Goal: Transaction & Acquisition: Purchase product/service

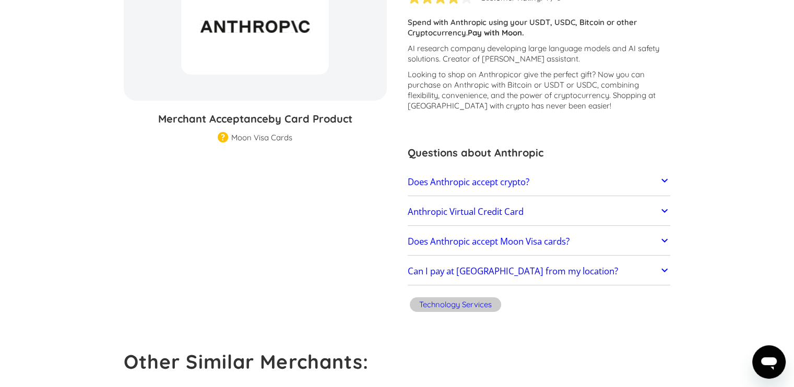
scroll to position [182, 0]
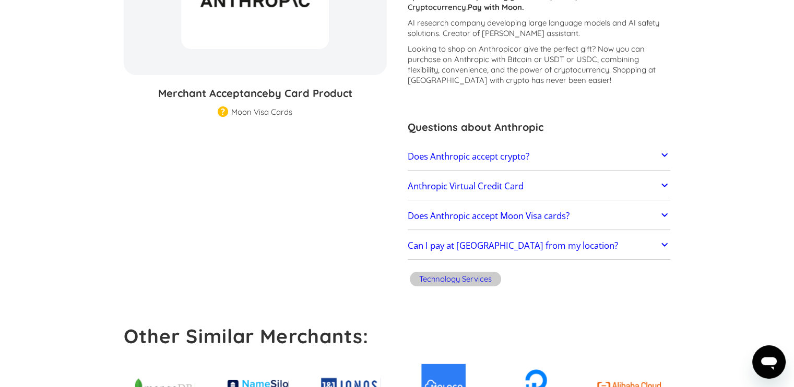
click at [633, 189] on link "Anthropic Virtual Credit Card" at bounding box center [539, 186] width 263 height 22
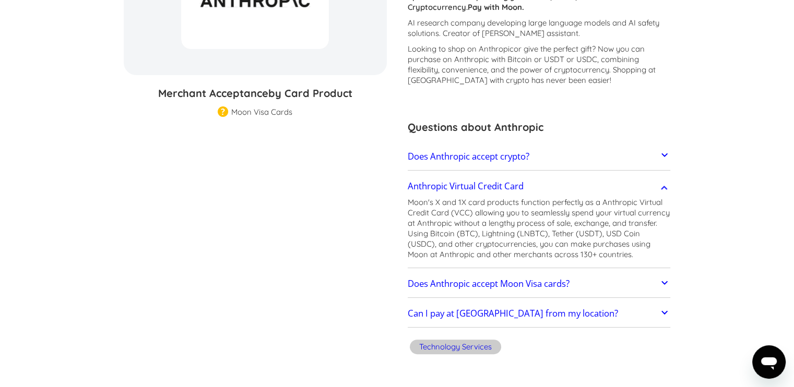
drag, startPoint x: 791, startPoint y: 135, endPoint x: 785, endPoint y: 147, distance: 12.8
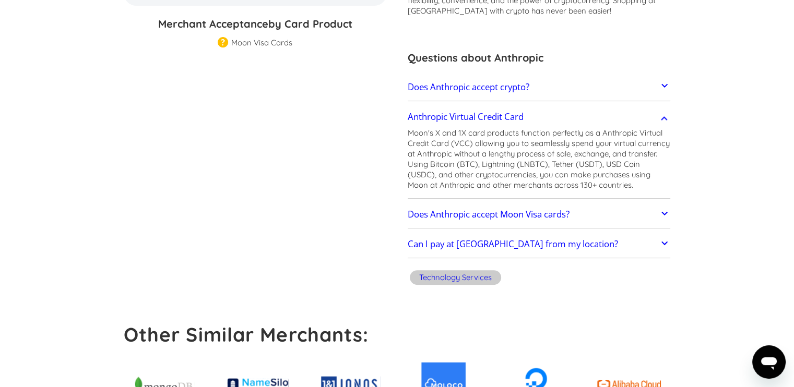
scroll to position [256, 0]
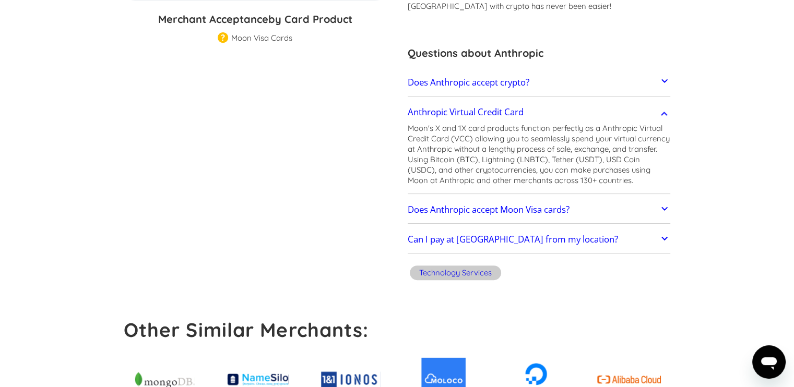
click at [659, 200] on link "Does Anthropic accept Moon Visa cards?" at bounding box center [539, 210] width 263 height 22
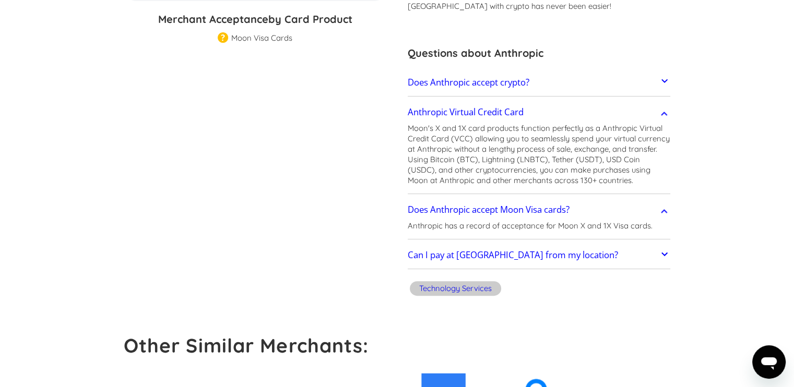
click at [662, 211] on icon at bounding box center [664, 211] width 6 height 4
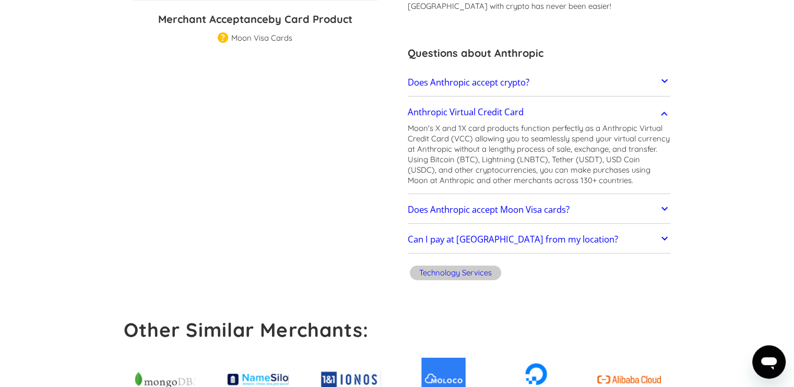
click at [595, 239] on link "Can I pay at Anthropic from my location?" at bounding box center [539, 240] width 263 height 22
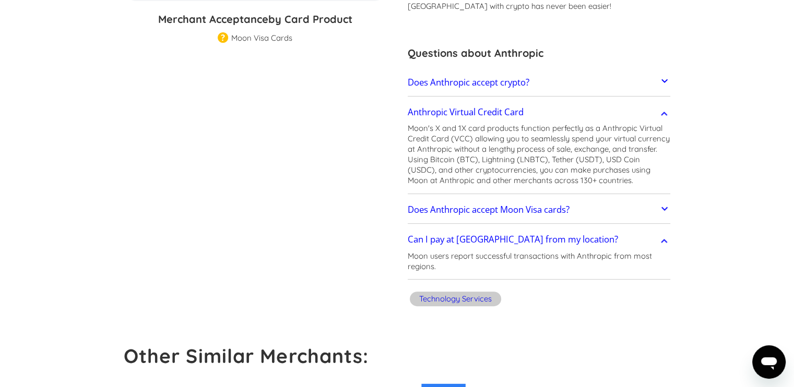
click at [628, 235] on link "Can I pay at Anthropic from my location?" at bounding box center [539, 240] width 263 height 22
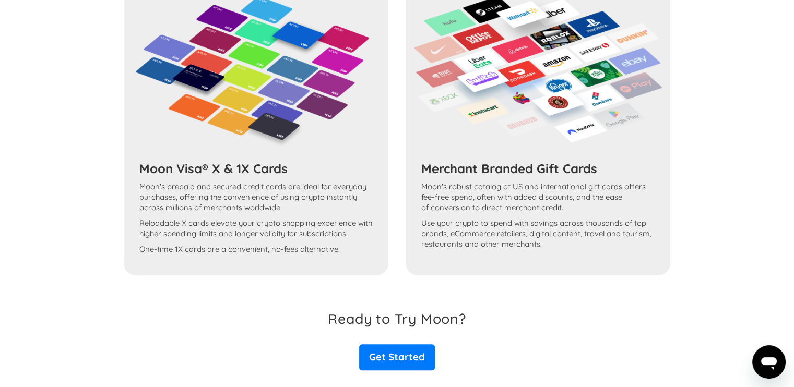
scroll to position [995, 0]
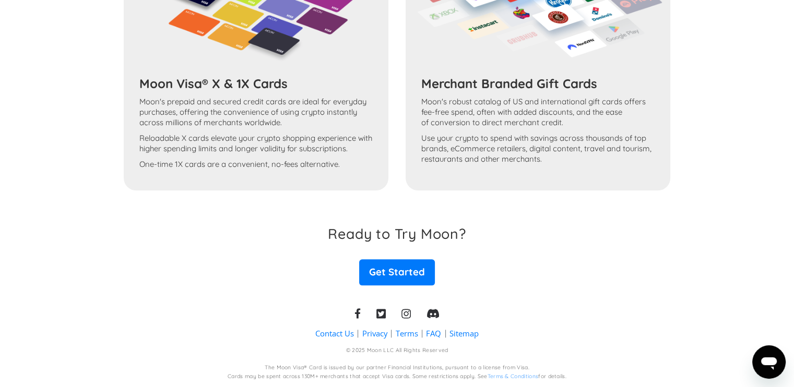
drag, startPoint x: 748, startPoint y: 369, endPoint x: 766, endPoint y: 305, distance: 66.6
click at [766, 306] on section "Contact Us Privacy Terms FAQ Sitemap © 2025 Moon LLC All Rights Reserved The Mo…" at bounding box center [397, 336] width 794 height 102
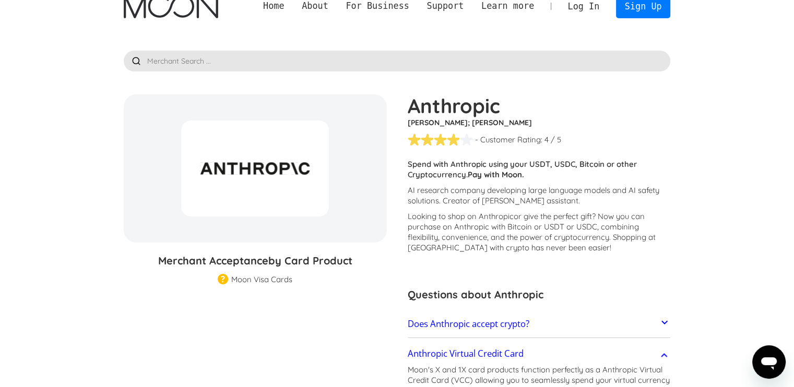
scroll to position [0, 0]
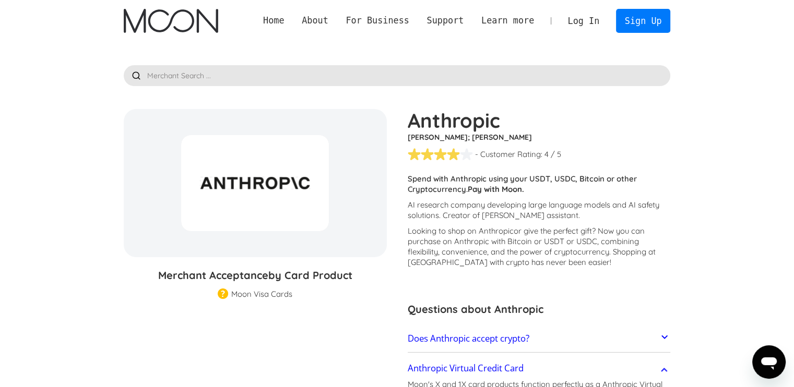
click at [591, 22] on link "Log In" at bounding box center [583, 20] width 49 height 23
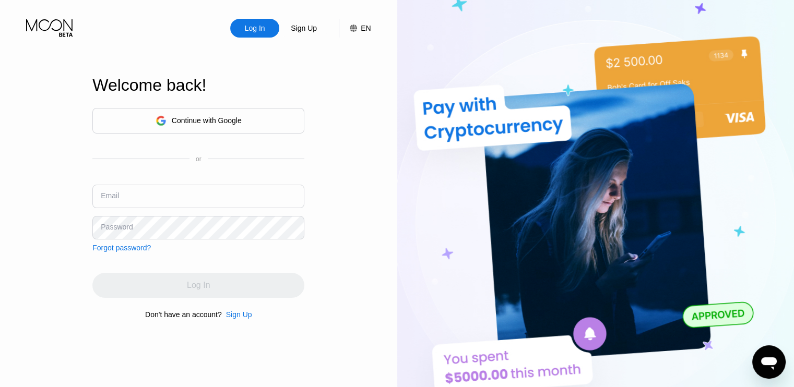
click at [250, 124] on div "Continue with Google" at bounding box center [198, 121] width 212 height 26
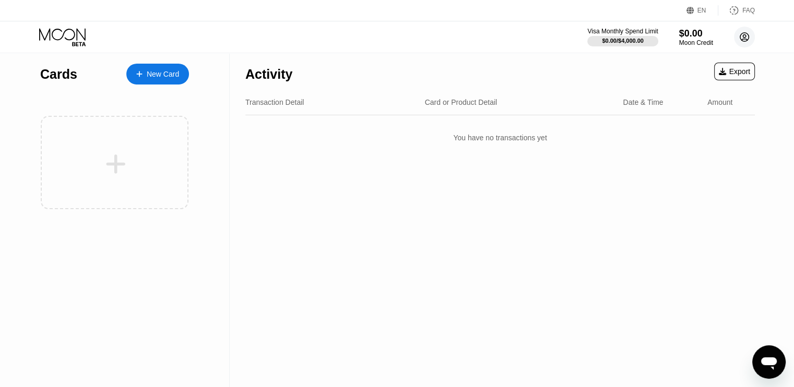
click at [749, 41] on circle at bounding box center [744, 37] width 21 height 21
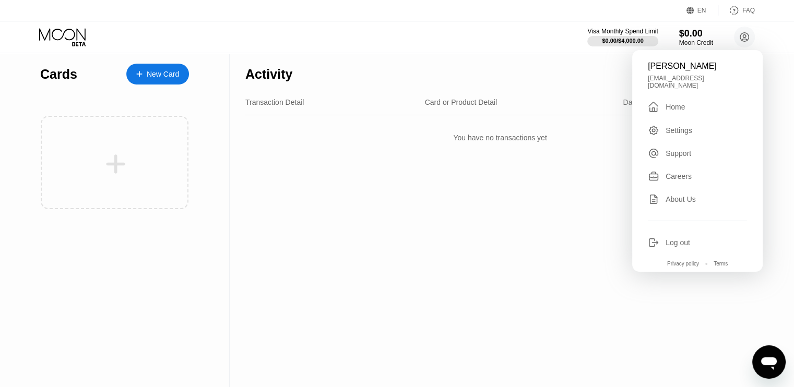
click at [510, 225] on div "Activity Export Transaction Detail Card or Product Detail Date & Time Amount Yo…" at bounding box center [500, 220] width 541 height 334
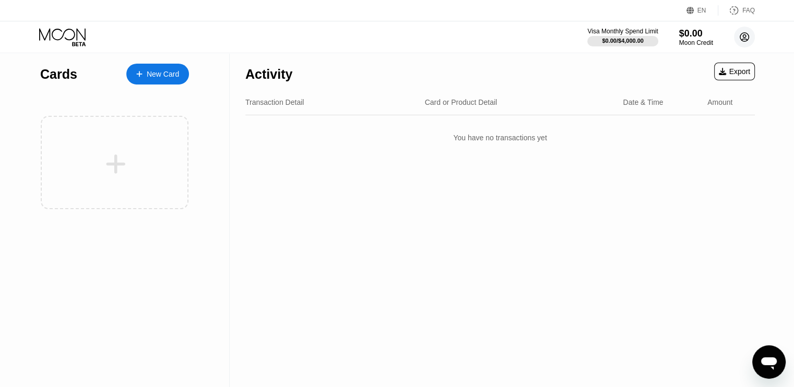
click at [746, 41] on circle at bounding box center [744, 37] width 21 height 21
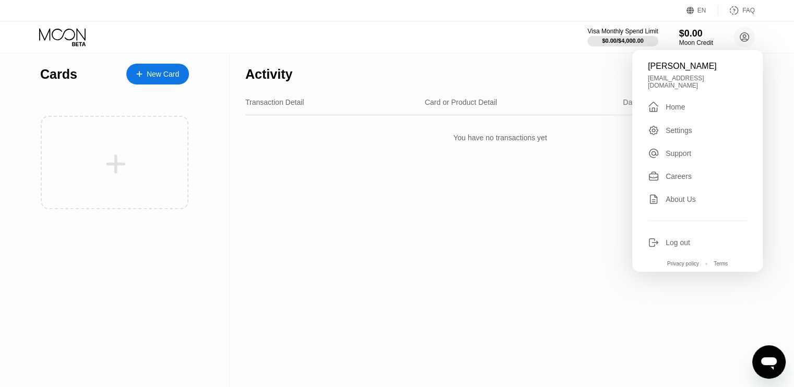
click at [686, 127] on div "Settings" at bounding box center [678, 130] width 27 height 8
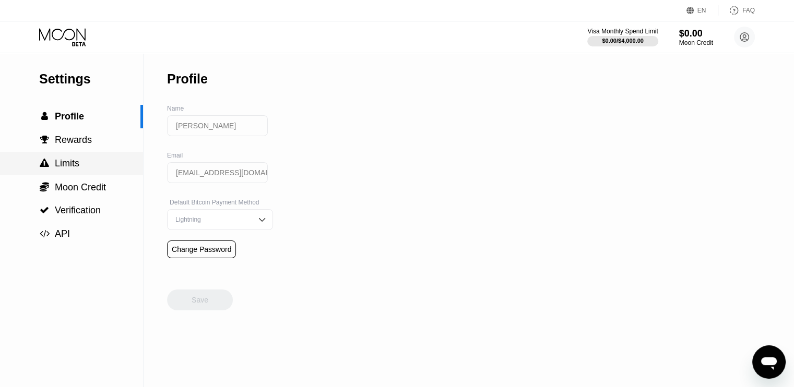
click at [67, 162] on span "Limits" at bounding box center [67, 163] width 25 height 10
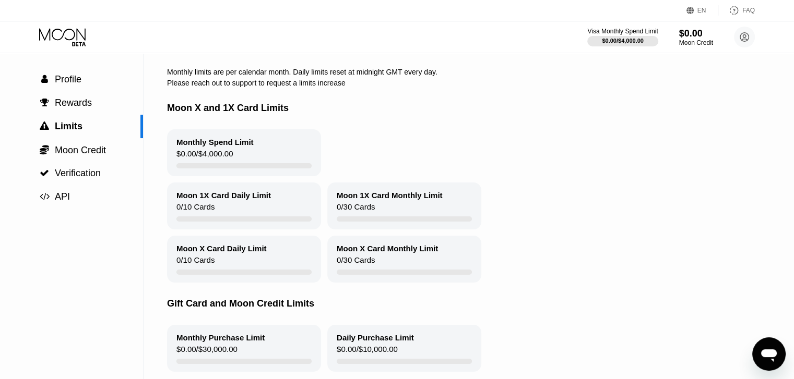
scroll to position [34, 0]
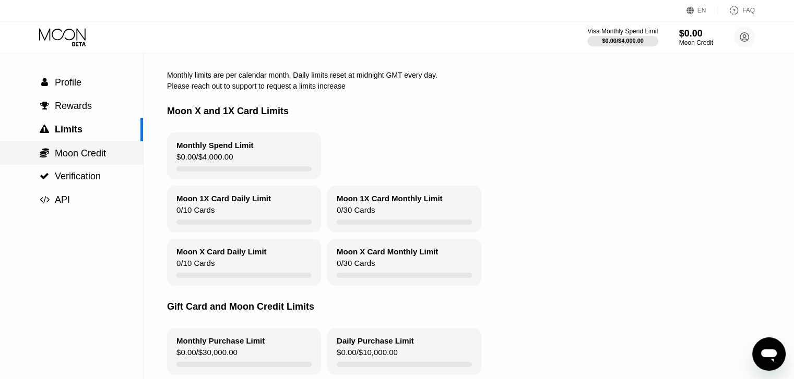
click at [106, 156] on span "Moon Credit" at bounding box center [80, 153] width 51 height 10
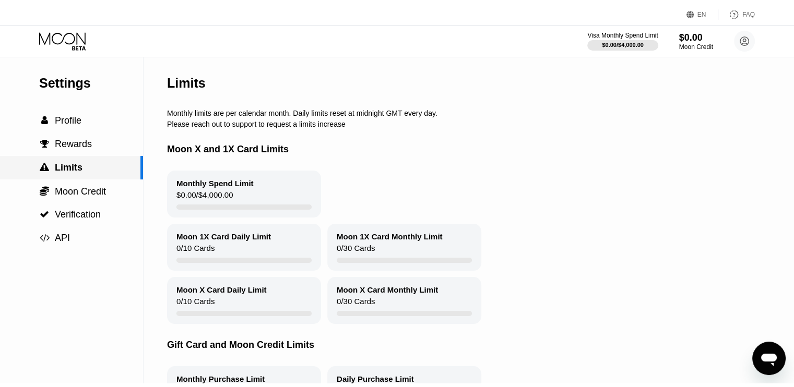
scroll to position [0, 0]
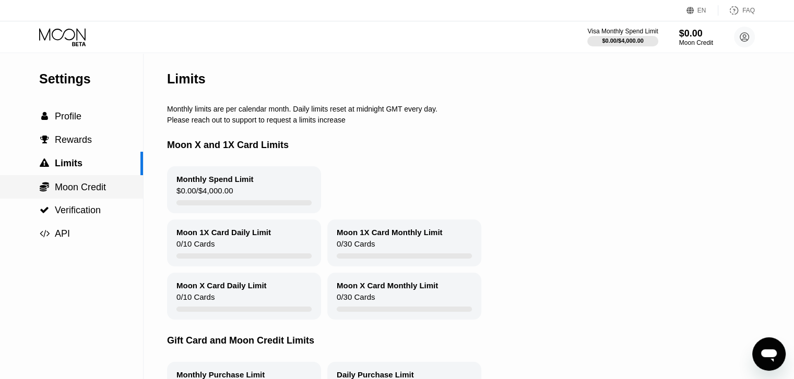
click at [105, 193] on span "Moon Credit" at bounding box center [80, 187] width 51 height 10
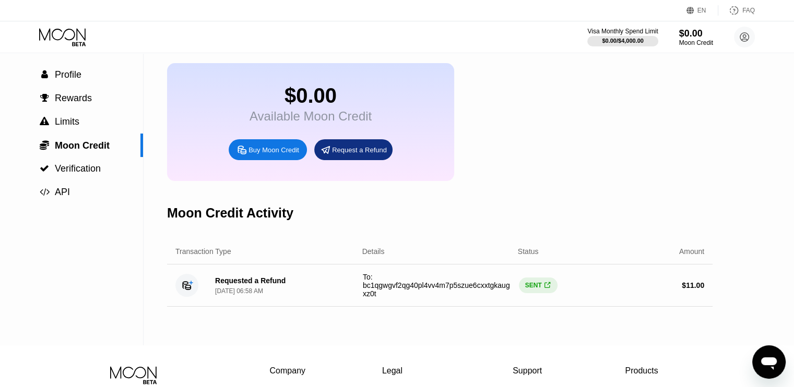
scroll to position [27, 0]
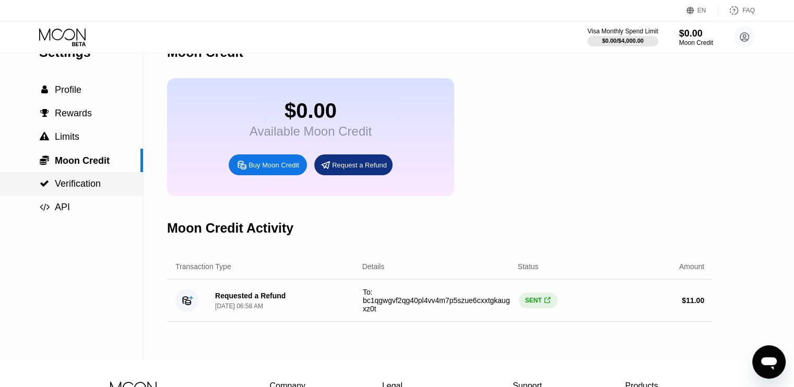
click at [118, 181] on div " Verification" at bounding box center [71, 183] width 143 height 11
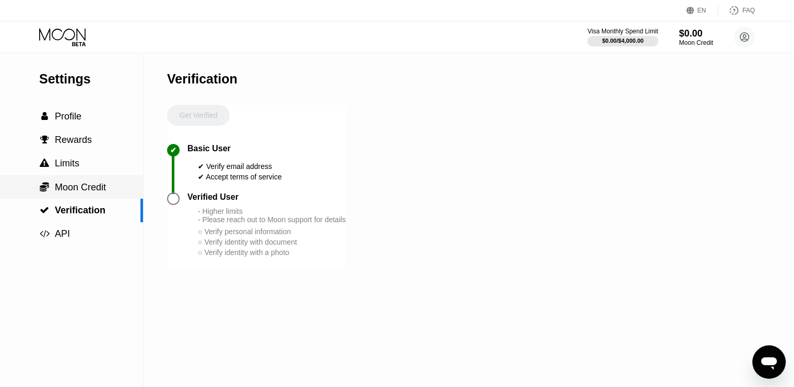
click at [109, 188] on div " Moon Credit" at bounding box center [71, 187] width 143 height 11
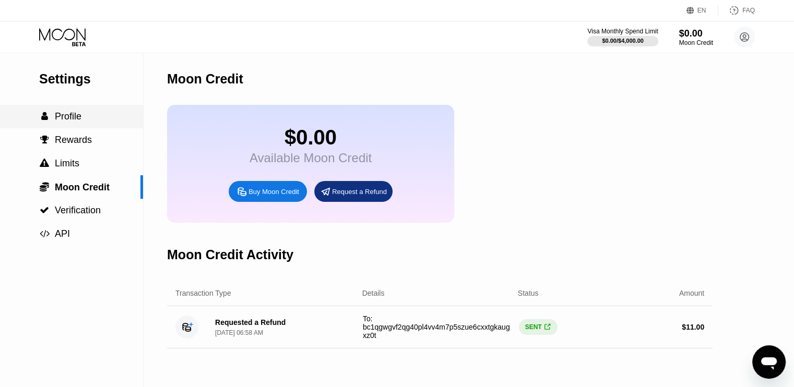
click at [82, 122] on div " Profile" at bounding box center [71, 116] width 143 height 11
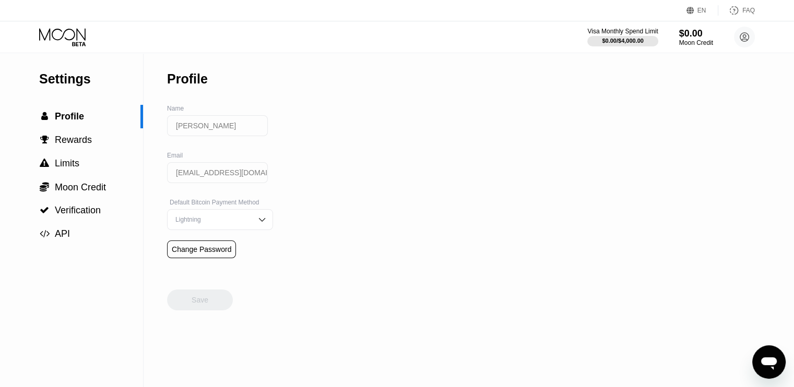
click at [257, 225] on img at bounding box center [262, 219] width 10 height 10
click at [61, 189] on span "Moon Credit" at bounding box center [80, 187] width 51 height 10
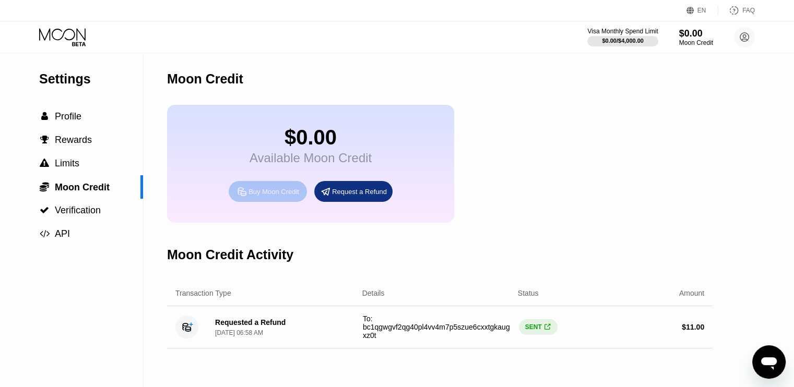
click at [262, 196] on div "Buy Moon Credit" at bounding box center [273, 191] width 51 height 9
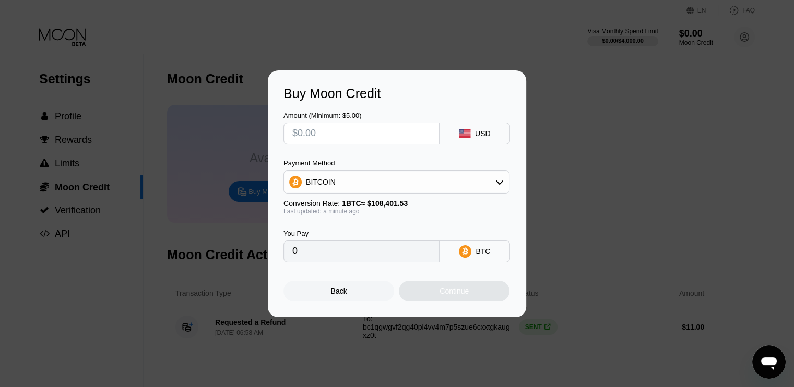
click at [454, 185] on div "BITCOIN" at bounding box center [396, 182] width 225 height 21
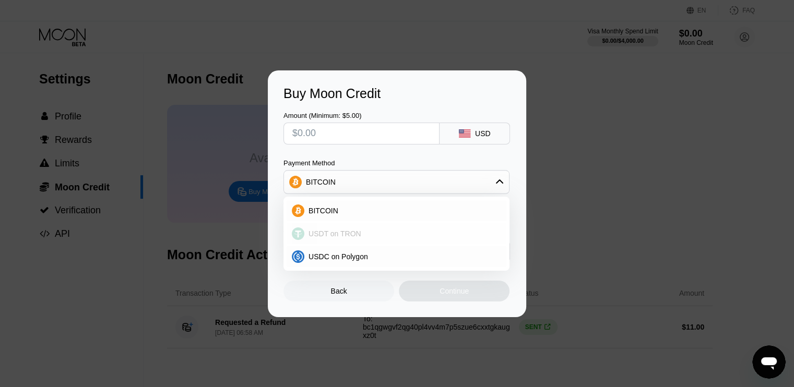
click at [384, 231] on div "USDT on TRON" at bounding box center [402, 234] width 197 height 8
type input "0.00"
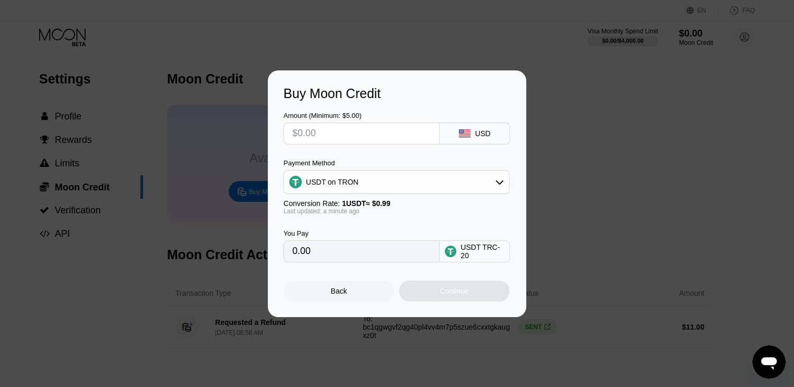
click at [372, 138] on input "text" at bounding box center [361, 133] width 138 height 21
type input "$1"
type input "1.01"
type input "$10"
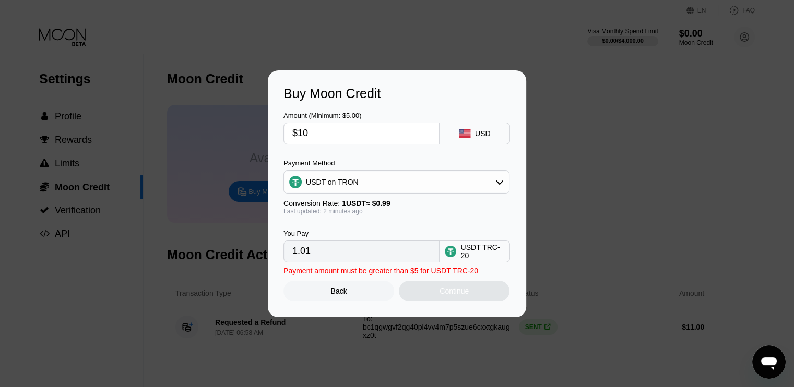
type input "10.10"
type input "$100"
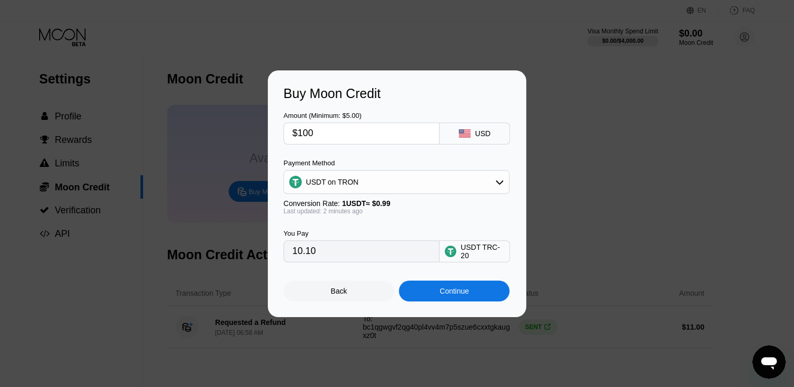
type input "101.01"
type input "$100"
click at [469, 294] on div "Continue" at bounding box center [453, 291] width 29 height 8
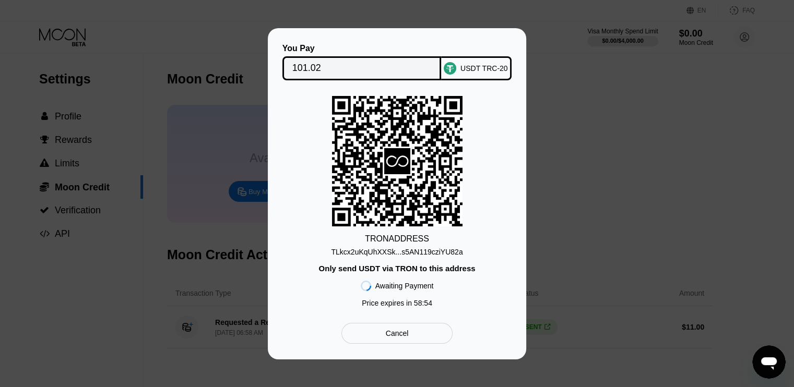
click at [429, 336] on div "Cancel" at bounding box center [396, 333] width 111 height 21
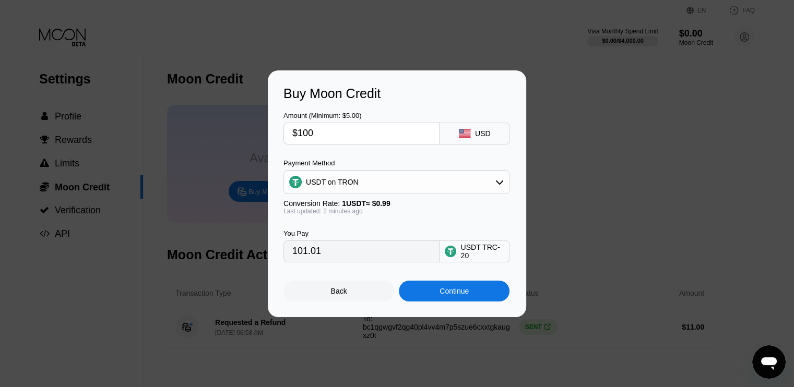
drag, startPoint x: 332, startPoint y: 296, endPoint x: 369, endPoint y: 297, distance: 37.6
click at [332, 295] on div "Back" at bounding box center [339, 291] width 16 height 8
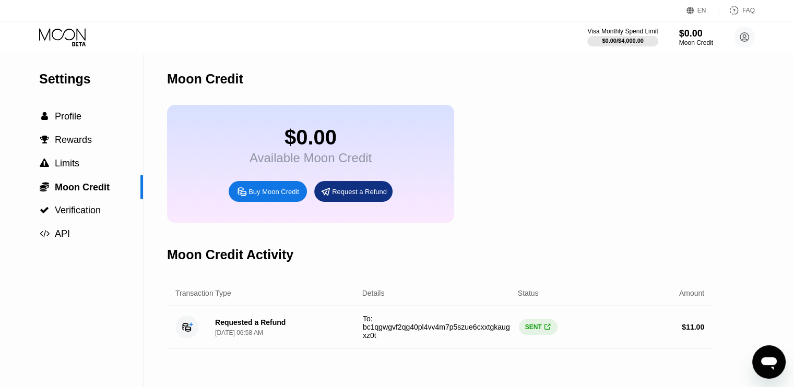
click at [305, 161] on div "Available Moon Credit" at bounding box center [310, 158] width 122 height 15
click at [78, 126] on div " Profile" at bounding box center [71, 116] width 143 height 23
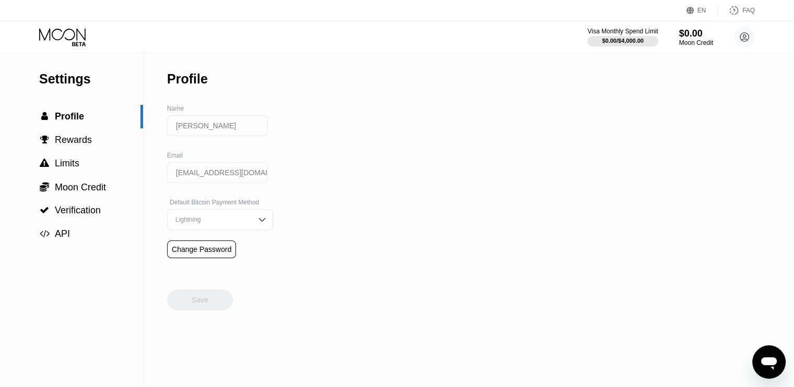
click at [60, 45] on icon at bounding box center [63, 37] width 49 height 18
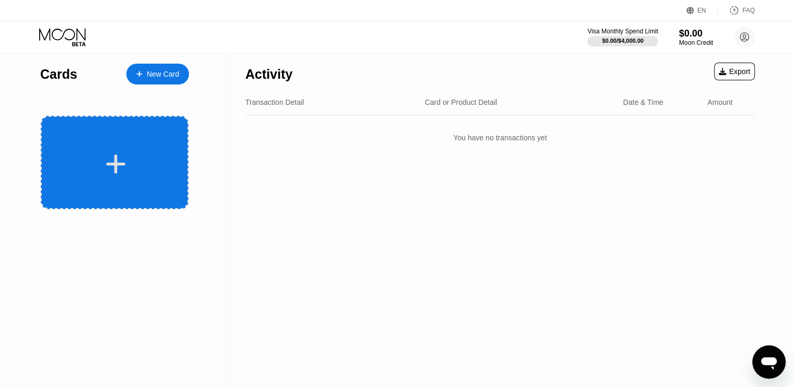
click at [144, 175] on div at bounding box center [115, 163] width 129 height 23
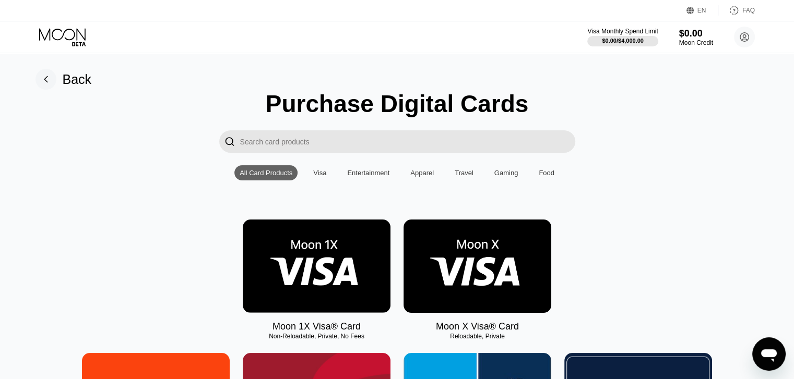
click at [322, 141] on input "Search card products" at bounding box center [407, 141] width 335 height 22
click at [422, 144] on input "Search card products" at bounding box center [407, 141] width 335 height 22
paste input "anthropic"
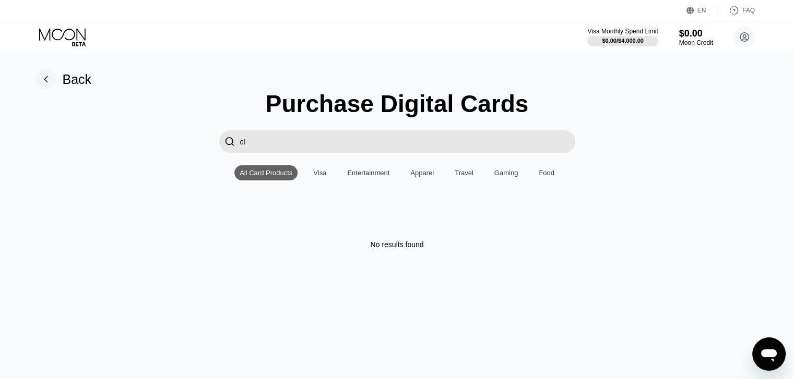
type input "c"
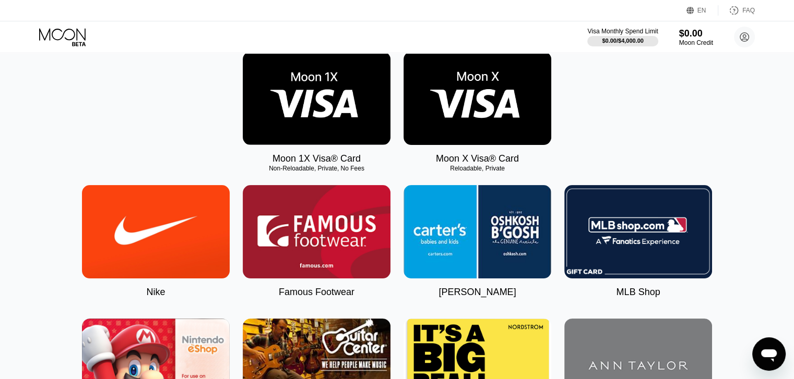
scroll to position [186, 0]
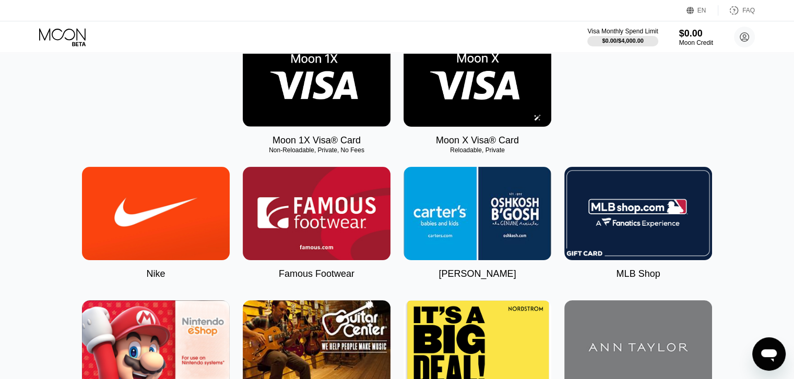
click at [492, 82] on img at bounding box center [477, 79] width 148 height 93
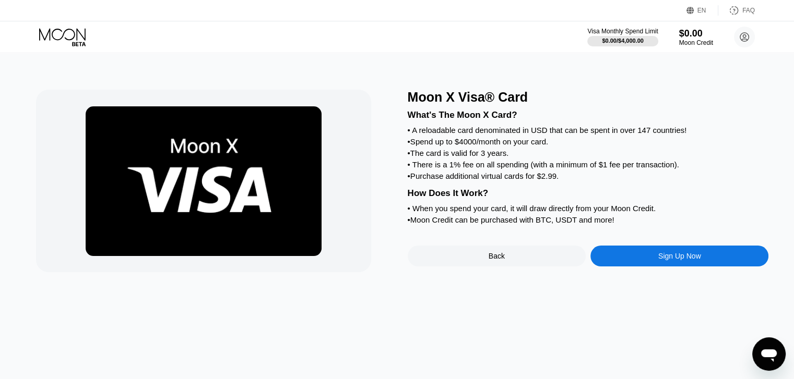
click at [703, 267] on div "Sign Up Now" at bounding box center [679, 256] width 178 height 21
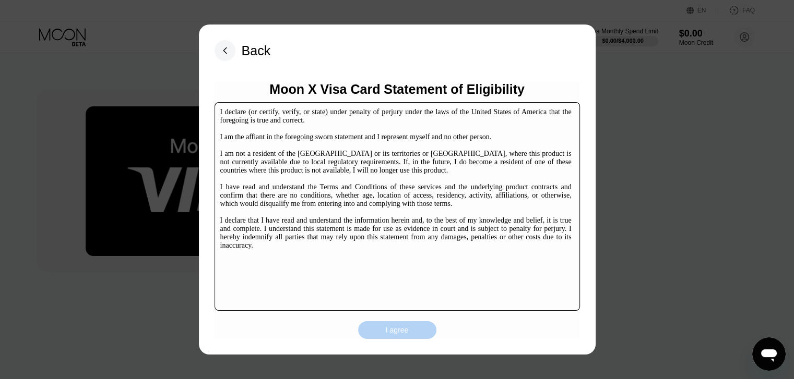
click at [412, 327] on div "I agree" at bounding box center [397, 330] width 78 height 18
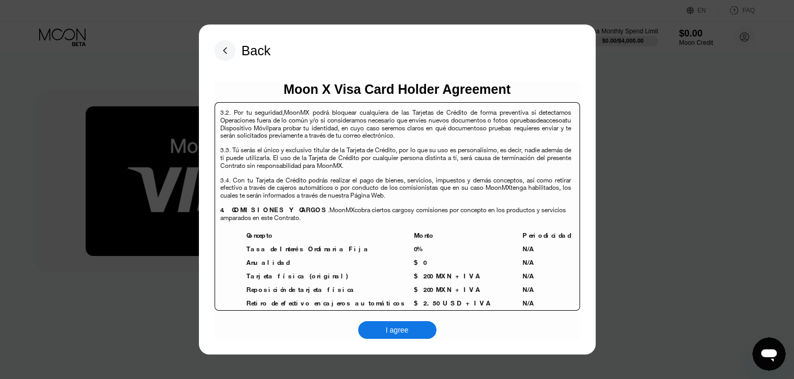
scroll to position [2419, 0]
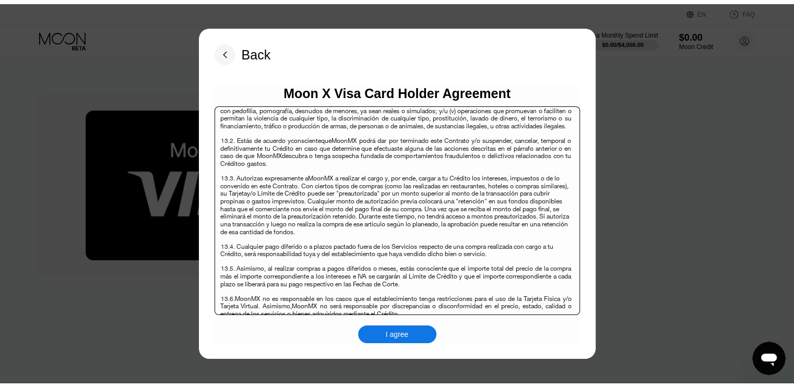
scroll to position [3278, 0]
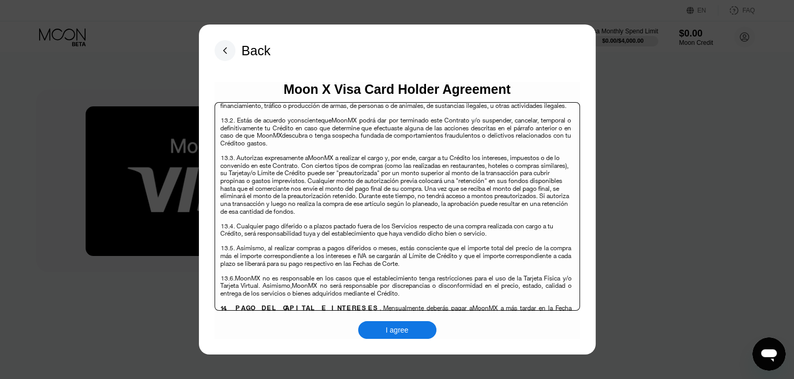
click at [411, 333] on div "I agree" at bounding box center [397, 330] width 78 height 18
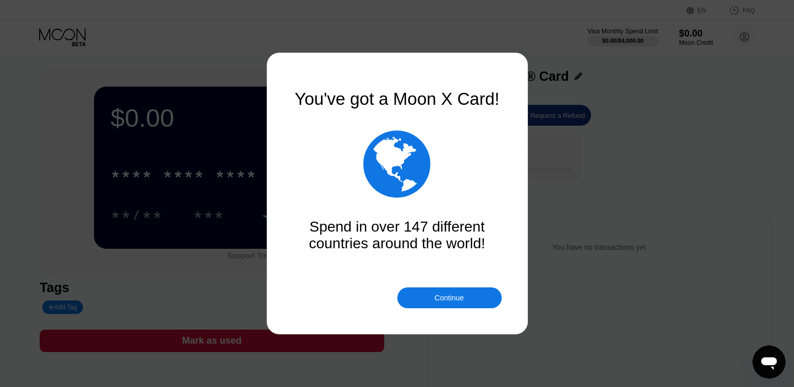
click at [476, 293] on div "Continue" at bounding box center [449, 298] width 104 height 21
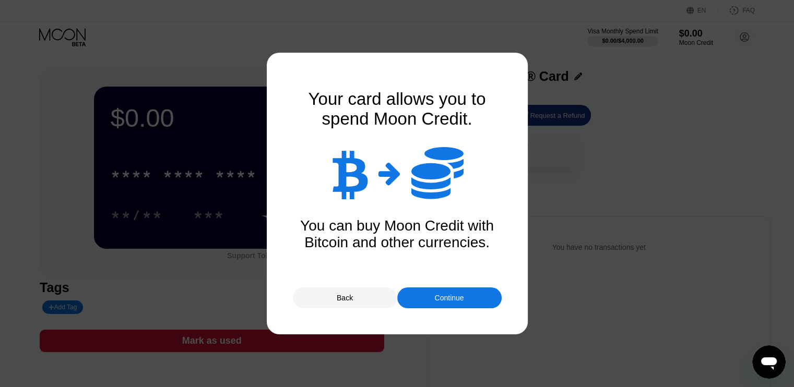
click at [476, 298] on div "Continue" at bounding box center [449, 298] width 104 height 21
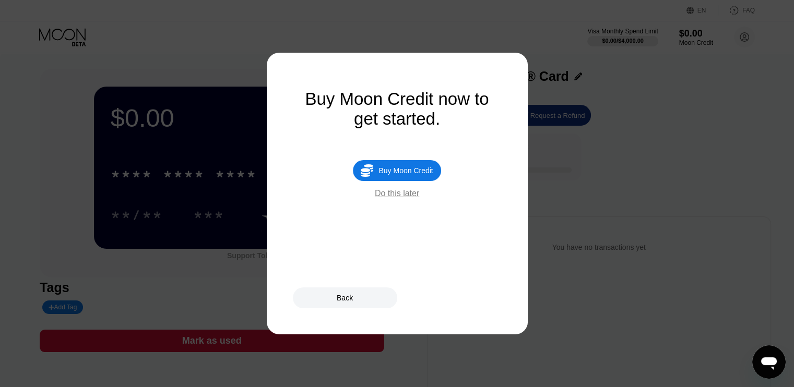
click at [411, 198] on div "Do this later" at bounding box center [397, 193] width 44 height 9
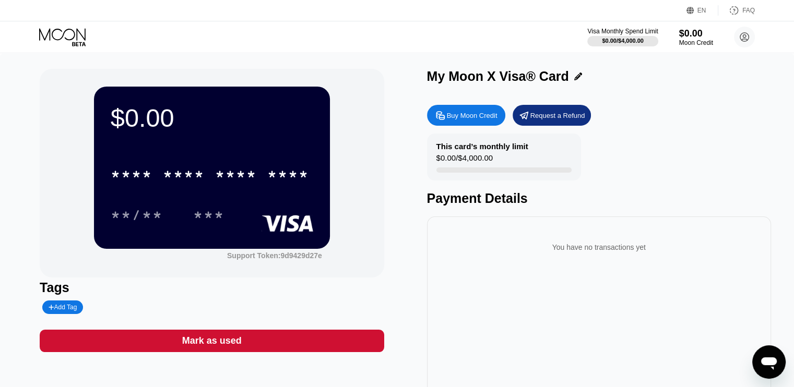
drag, startPoint x: 763, startPoint y: 130, endPoint x: 763, endPoint y: 146, distance: 16.2
click at [763, 146] on div "Buy Moon Credit Request a Refund This card’s monthly limit $0.00 / $4,000.00 Pa…" at bounding box center [599, 250] width 344 height 300
drag, startPoint x: 763, startPoint y: 148, endPoint x: 762, endPoint y: 169, distance: 20.9
click at [762, 169] on div "This card’s monthly limit $0.00 / $4,000.00 Payment Details" at bounding box center [599, 170] width 344 height 73
drag, startPoint x: 762, startPoint y: 147, endPoint x: 758, endPoint y: 165, distance: 18.6
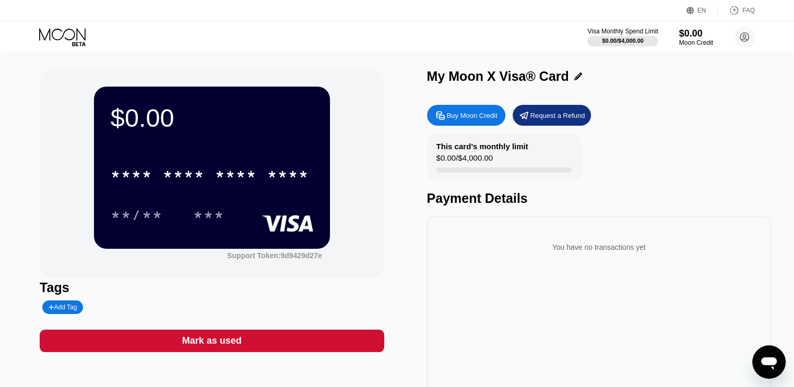
click at [758, 164] on div "This card’s monthly limit $0.00 / $4,000.00 Payment Details" at bounding box center [599, 170] width 344 height 73
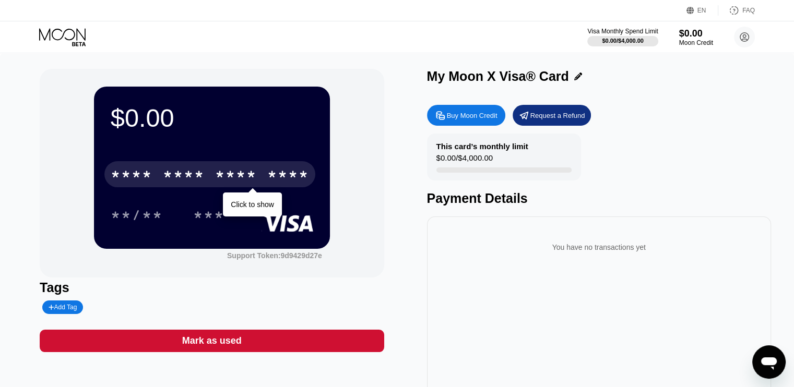
click at [244, 171] on div "* * * *" at bounding box center [236, 176] width 42 height 17
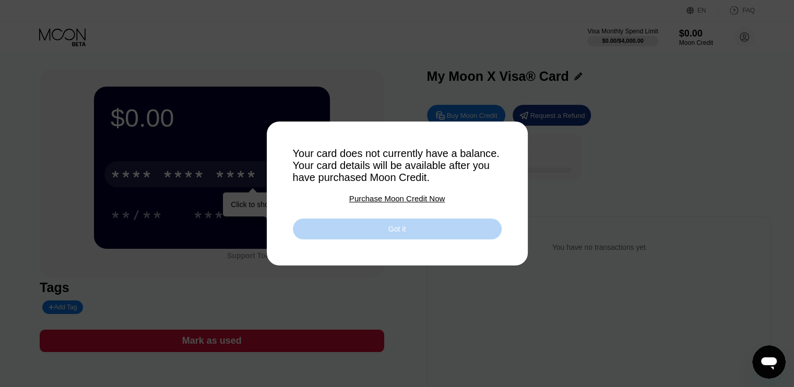
click at [410, 237] on div "Got it" at bounding box center [397, 229] width 209 height 21
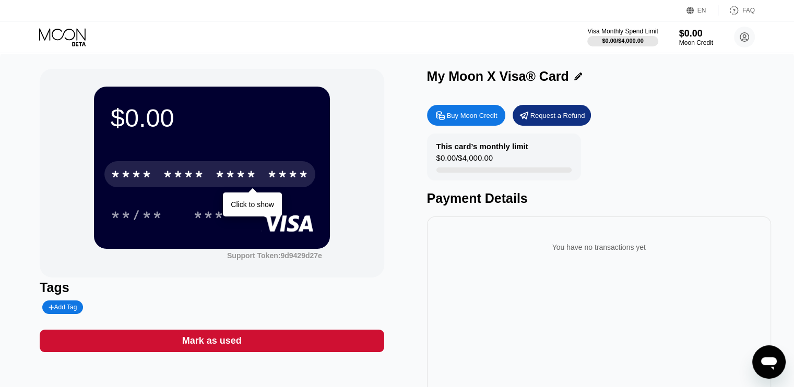
click at [454, 125] on div "Buy Moon Credit" at bounding box center [466, 115] width 78 height 21
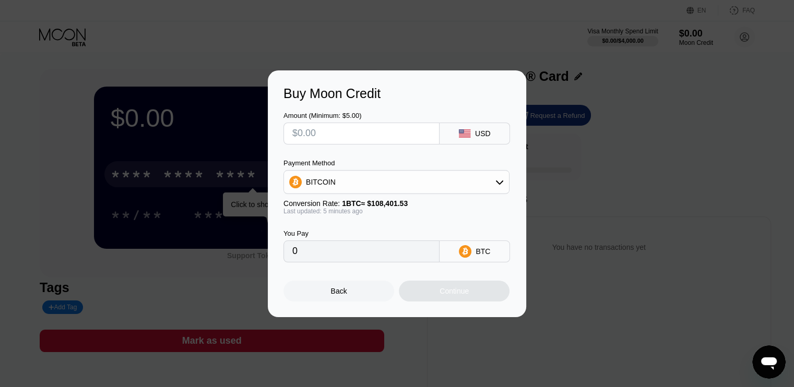
click at [461, 194] on div "BITCOIN" at bounding box center [396, 182] width 226 height 24
click at [477, 186] on div "BITCOIN" at bounding box center [396, 182] width 225 height 21
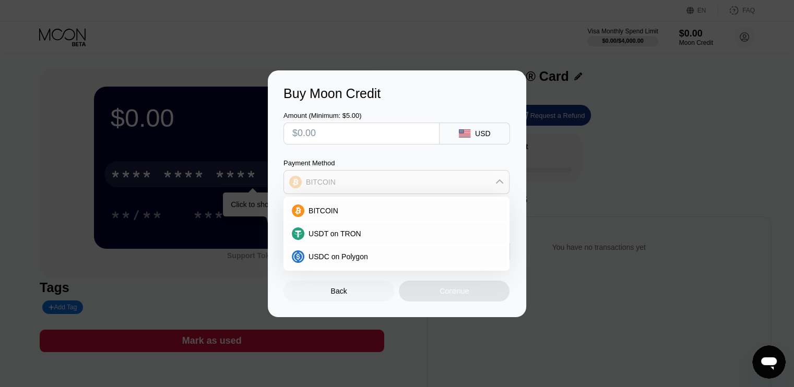
click at [477, 186] on div "BITCOIN" at bounding box center [396, 182] width 225 height 21
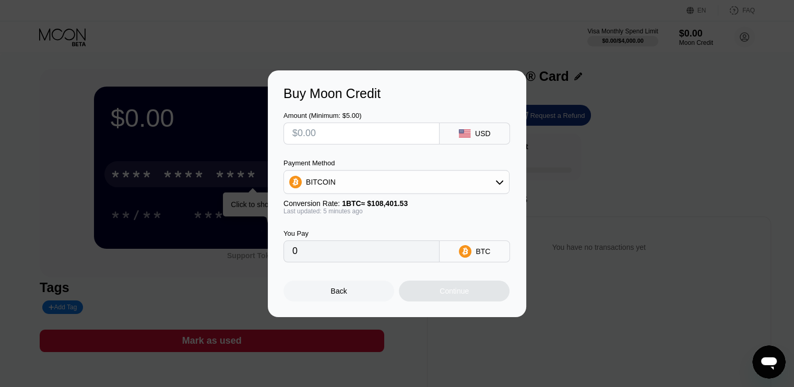
click at [478, 186] on div "BITCOIN" at bounding box center [396, 182] width 225 height 21
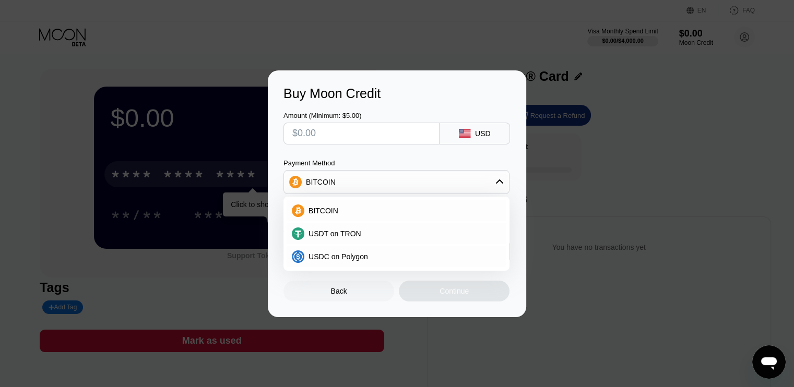
click at [478, 186] on div "BITCOIN" at bounding box center [396, 182] width 225 height 21
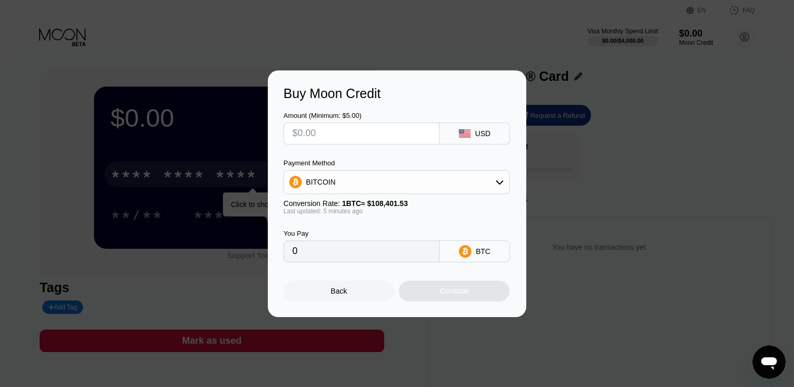
click at [0, 105] on div "Buy Moon Credit Amount (Minimum: $5.00) USD Payment Method BITCOIN Conversion R…" at bounding box center [397, 193] width 794 height 247
click at [357, 294] on div "Back" at bounding box center [338, 291] width 111 height 21
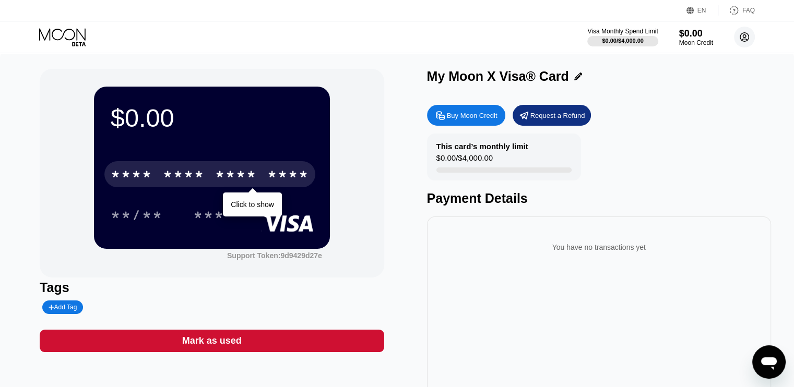
click at [747, 37] on circle at bounding box center [744, 37] width 21 height 21
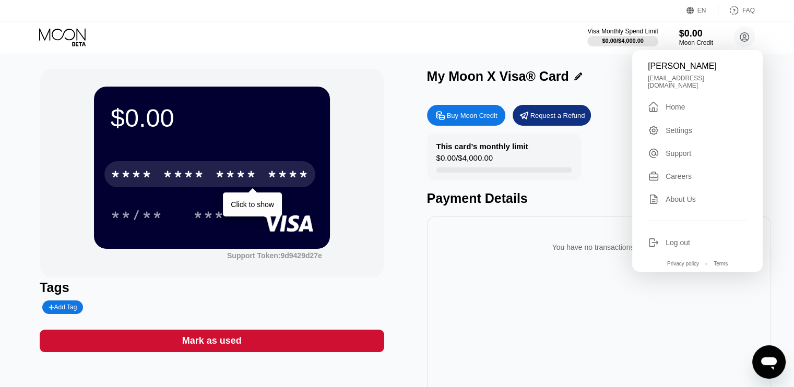
click at [784, 51] on div "Visa Monthly Spend Limit $0.00 / $4,000.00 $0.00 Moon Credit [PERSON_NAME] [EMA…" at bounding box center [397, 36] width 794 height 31
